Goal: Task Accomplishment & Management: Manage account settings

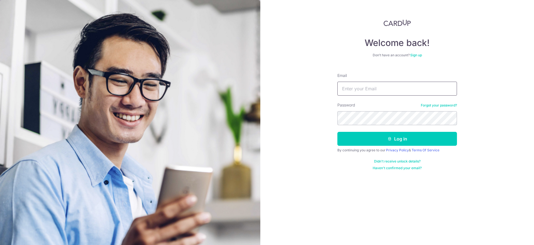
click at [365, 88] on input "Email" at bounding box center [397, 89] width 120 height 14
type input "[EMAIL_ADDRESS][DOMAIN_NAME]"
click at [408, 141] on button "Log in" at bounding box center [397, 139] width 120 height 14
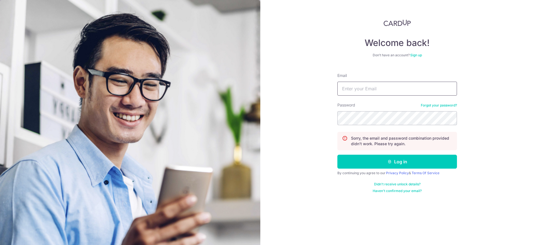
click at [383, 89] on input "Email" at bounding box center [397, 89] width 120 height 14
type input "kennytwm@gmail.com"
click at [393, 162] on button "Log in" at bounding box center [397, 161] width 120 height 14
click at [425, 105] on link "Forgot your password?" at bounding box center [439, 105] width 36 height 4
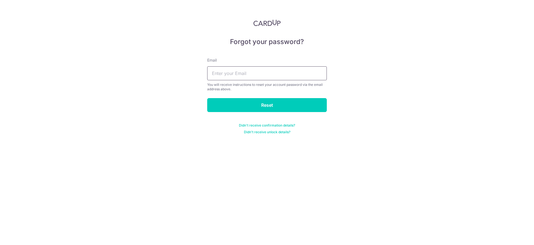
click at [248, 68] on input "text" at bounding box center [267, 73] width 120 height 14
type input "[EMAIL_ADDRESS][DOMAIN_NAME]"
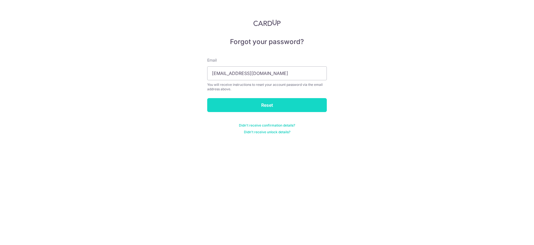
click at [238, 102] on input "Reset" at bounding box center [267, 105] width 120 height 14
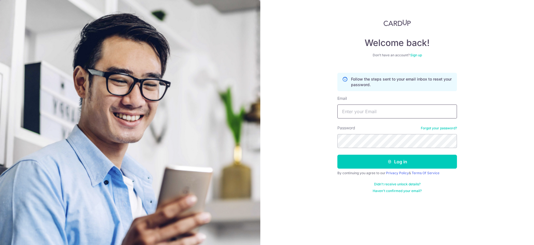
click at [375, 111] on input "Email" at bounding box center [397, 111] width 120 height 14
click at [289, 117] on div "Welcome back! Don’t have an account? Sign up Follow the steps sent to your emai…" at bounding box center [397, 122] width 274 height 245
click at [381, 113] on input "Email" at bounding box center [397, 111] width 120 height 14
type input "kennytwm@gmail.com"
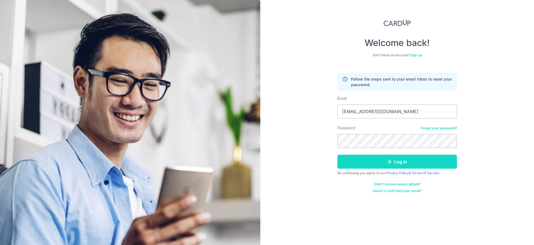
click at [388, 159] on icon "submit" at bounding box center [390, 161] width 4 height 4
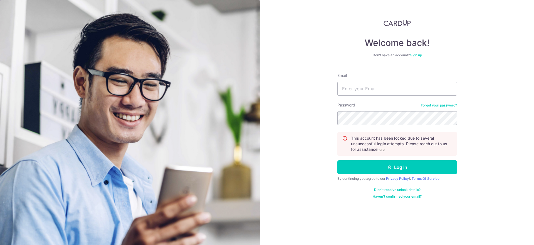
click at [228, 221] on img at bounding box center [130, 185] width 260 height 370
